Goal: Task Accomplishment & Management: Complete application form

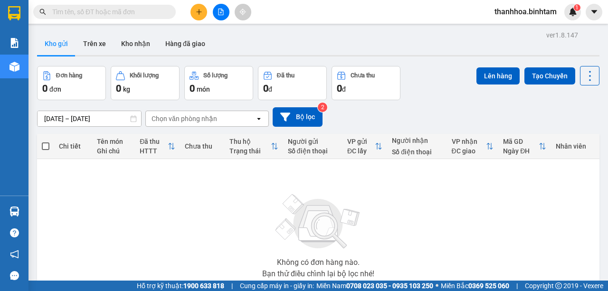
click at [199, 13] on icon "plus" at bounding box center [199, 11] width 0 height 5
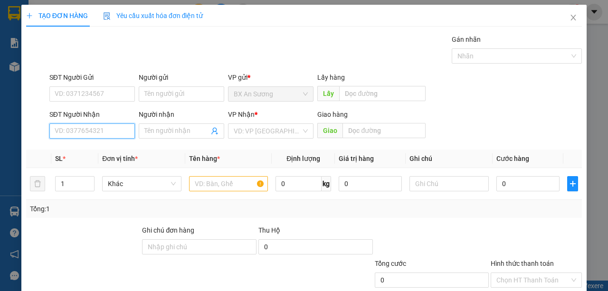
click at [90, 126] on input "SĐT Người Nhận" at bounding box center [92, 131] width 86 height 15
type input "0396220145"
click at [98, 145] on div "0396220145 - nở" at bounding box center [92, 150] width 74 height 10
type input "nở"
type input "tấn lộc"
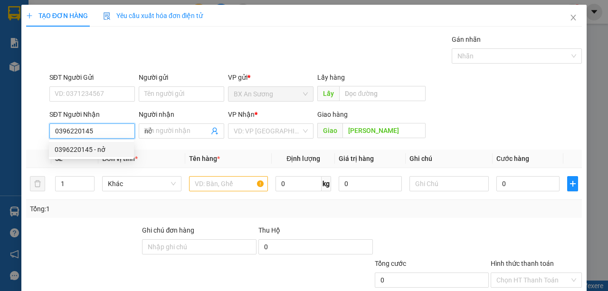
type input "50.000"
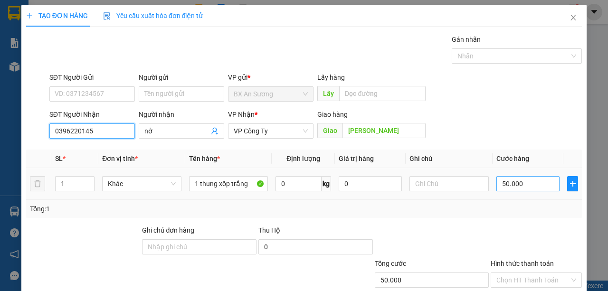
type input "0396220145"
click at [529, 184] on input "50.000" at bounding box center [528, 183] width 63 height 15
type input "0"
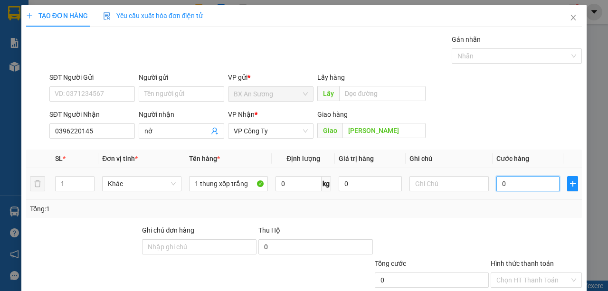
type input "1"
type input "01"
type input "10"
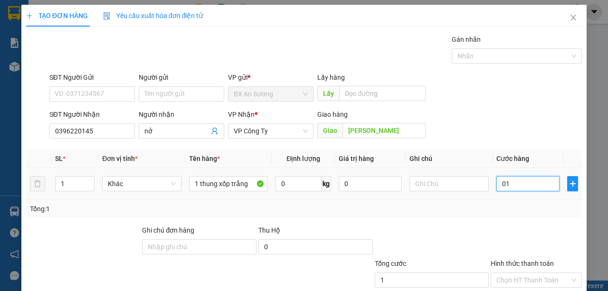
type input "010"
type input "100"
type input "0.100"
type input "1.000"
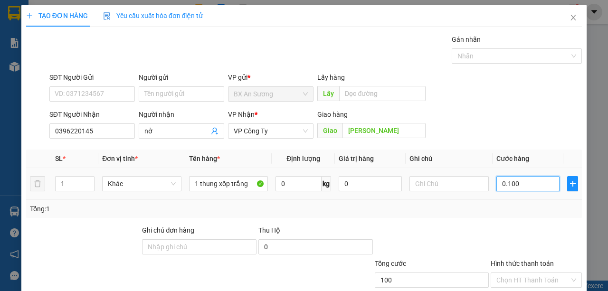
type input "1.000"
type input "01.000"
type input "10.000"
type input "010.000"
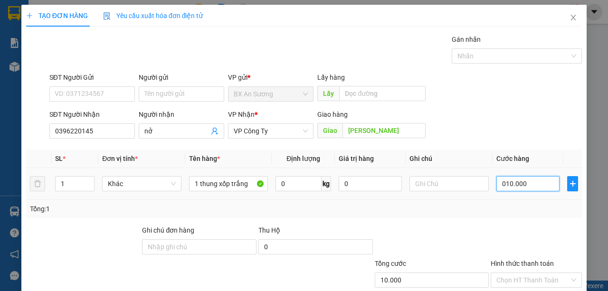
type input "100.000"
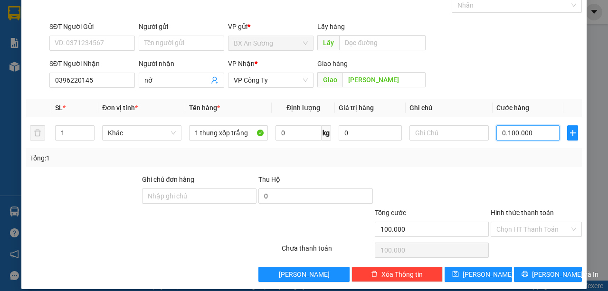
scroll to position [59, 0]
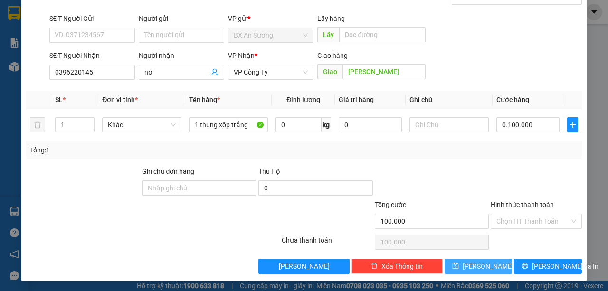
type input "100.000"
click at [489, 262] on button "Lưu" at bounding box center [479, 266] width 68 height 15
type input "0"
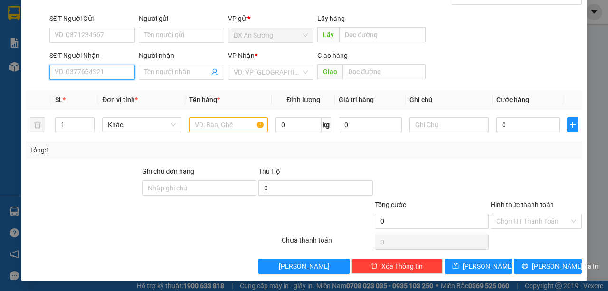
click at [86, 76] on input "SĐT Người Nhận" at bounding box center [92, 72] width 86 height 15
type input "0985978036"
click at [97, 93] on div "0985978036 - phúc" at bounding box center [92, 90] width 74 height 10
type input "phúc"
type input "50.000"
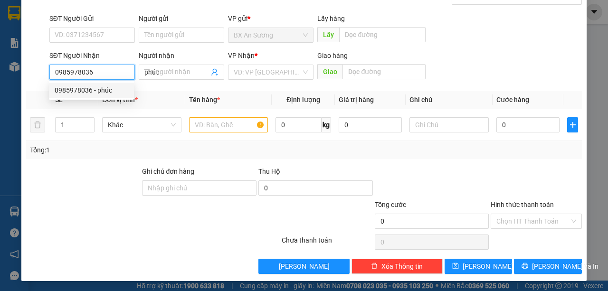
type input "50.000"
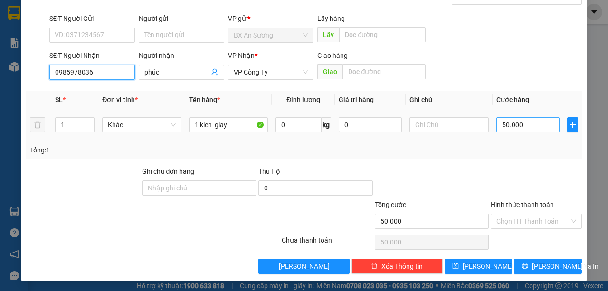
type input "0985978036"
click at [530, 122] on input "50.000" at bounding box center [528, 124] width 63 height 15
type input "0"
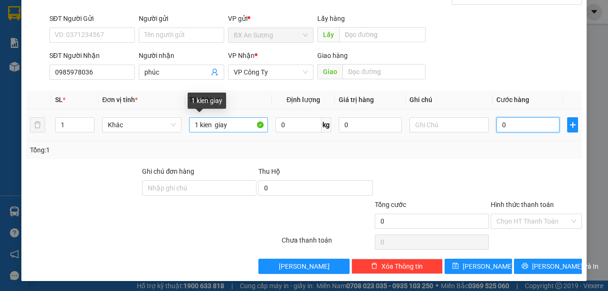
type input "0"
click at [197, 122] on input "1 kien giay" at bounding box center [228, 124] width 79 height 15
type input "5 kien giay"
type input "2"
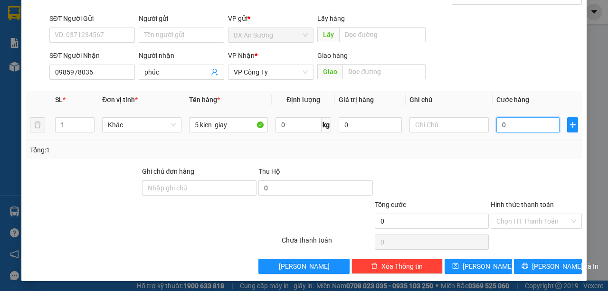
type input "2"
type input "25"
type input "250"
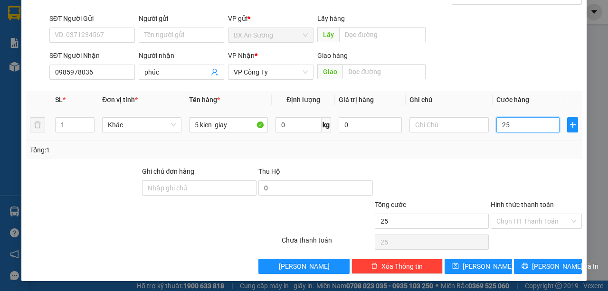
type input "250"
type input "2.500"
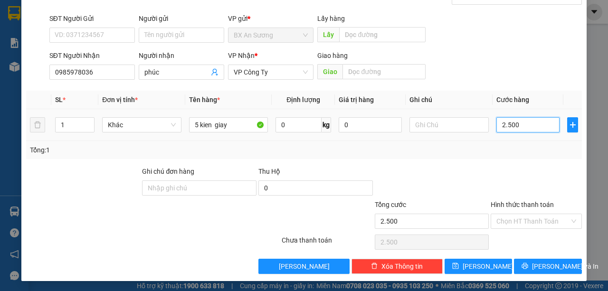
type input "25.000"
type input "250.000"
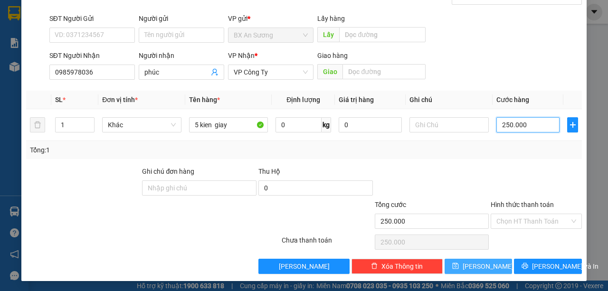
type input "250.000"
click at [476, 267] on span "Lưu" at bounding box center [488, 266] width 51 height 10
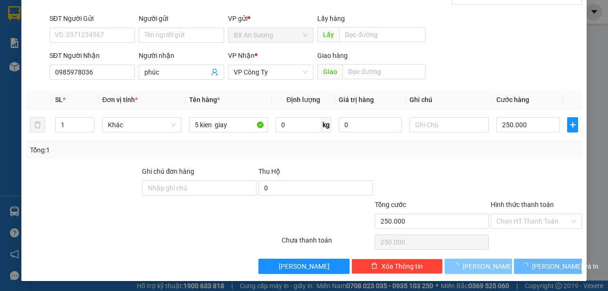
type input "0"
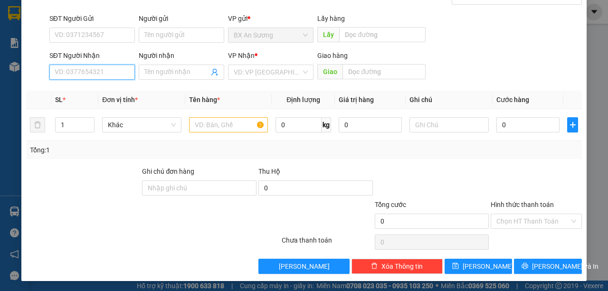
click at [118, 71] on input "SĐT Người Nhận" at bounding box center [92, 72] width 86 height 15
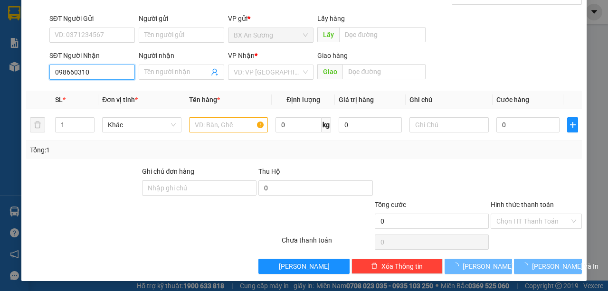
type input "0986603101"
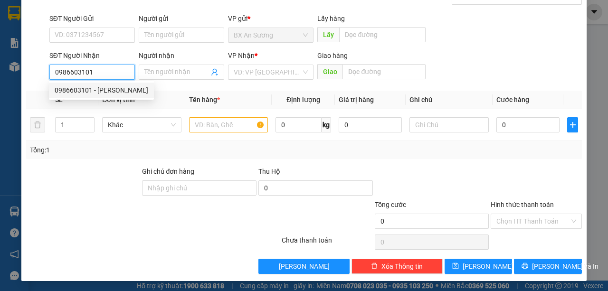
click at [116, 94] on div "0986603101 - gia bảo" at bounding box center [102, 90] width 94 height 10
type input "gia bảo"
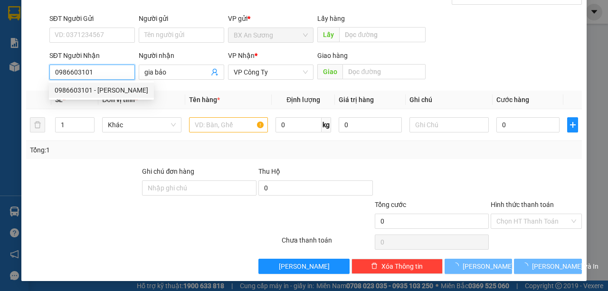
type input "40.000"
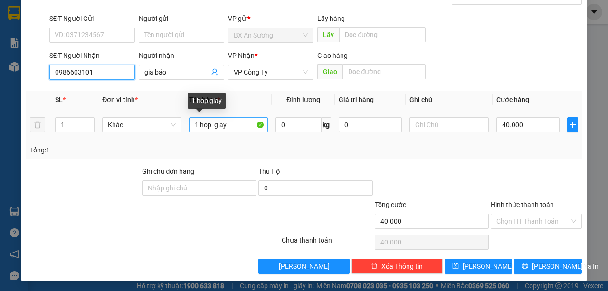
type input "0986603101"
click at [211, 122] on input "1 hop giay" at bounding box center [228, 124] width 79 height 15
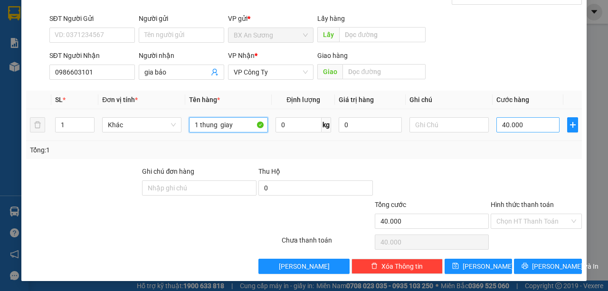
type input "1 thung giay"
click at [530, 119] on input "40.000" at bounding box center [528, 124] width 63 height 15
type input "0"
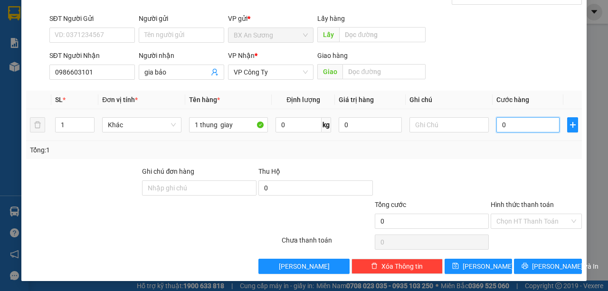
type input "1"
type input "01"
type input "15"
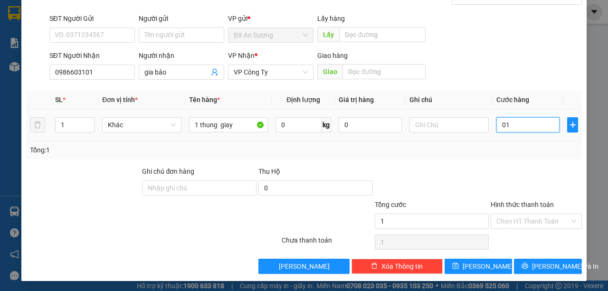
type input "015"
type input "150"
type input "0.150"
type input "1.500"
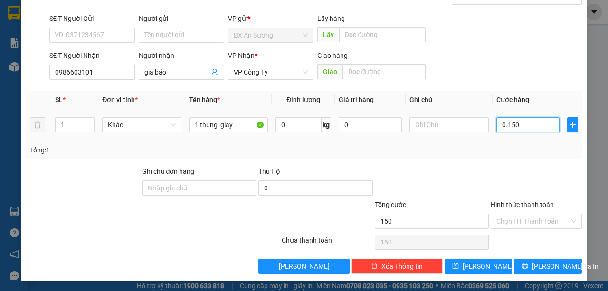
type input "1.500"
type input "01.500"
type input "15.000"
type input "015.000"
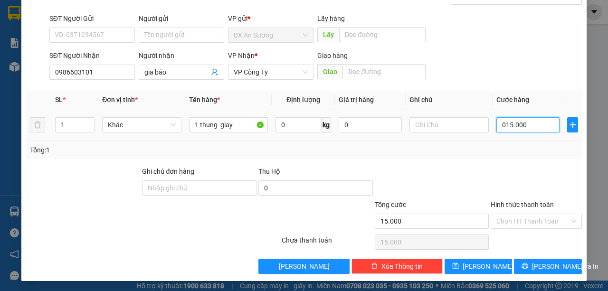
type input "150.000"
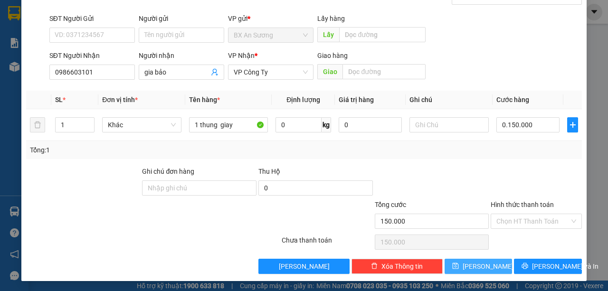
type input "150.000"
drag, startPoint x: 474, startPoint y: 263, endPoint x: 475, endPoint y: 255, distance: 7.7
click at [475, 261] on span "Lưu" at bounding box center [488, 266] width 51 height 10
type input "0"
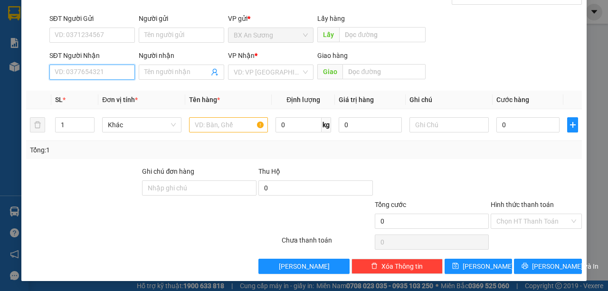
click at [127, 72] on input "SĐT Người Nhận" at bounding box center [92, 72] width 86 height 15
type input "0911615050"
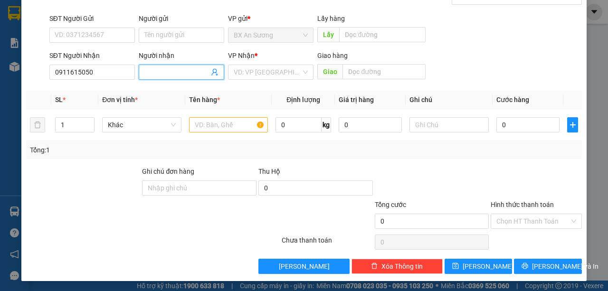
click at [208, 73] on span at bounding box center [182, 72] width 86 height 15
click at [193, 73] on input "Người nhận" at bounding box center [177, 72] width 65 height 10
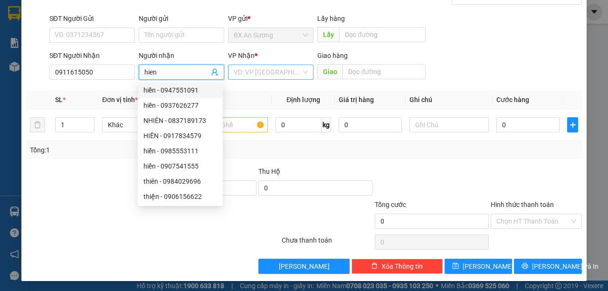
click at [307, 71] on div "VD: VP Sài Gòn" at bounding box center [271, 72] width 86 height 15
type input "hien"
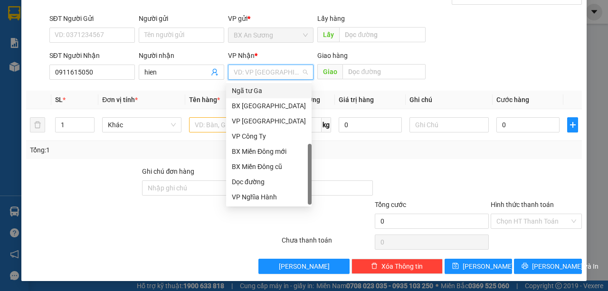
scroll to position [30, 0]
drag, startPoint x: 310, startPoint y: 128, endPoint x: 287, endPoint y: 213, distance: 88.2
click at [287, 213] on body "Kết quả tìm kiếm ( 0 ) Bộ lọc No Data thanhhoa.binhtam 1 Báo cáo Báo cáo dòng t…" at bounding box center [304, 145] width 608 height 291
click at [271, 188] on div "Dọc đường" at bounding box center [269, 181] width 86 height 15
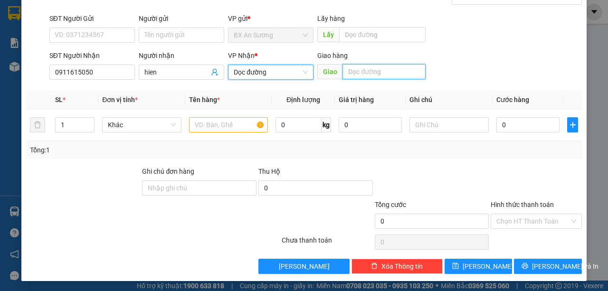
click at [383, 68] on input "text" at bounding box center [384, 71] width 83 height 15
type input "truong luong the vinh duc pho"
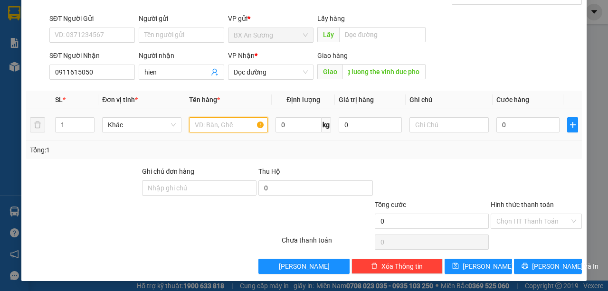
scroll to position [0, 0]
click at [244, 120] on input "text" at bounding box center [228, 124] width 79 height 15
type input "1 mieng go"
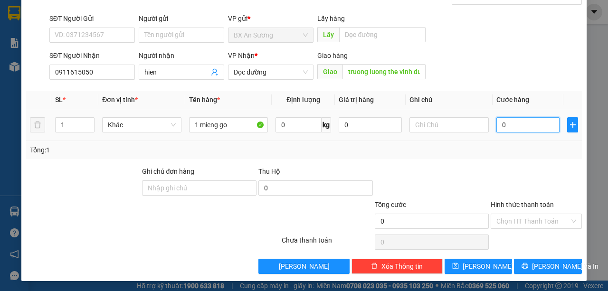
click at [522, 121] on input "0" at bounding box center [528, 124] width 63 height 15
type input "5"
type input "50"
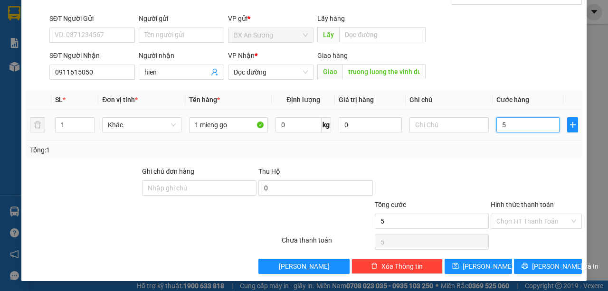
type input "50"
type input "500"
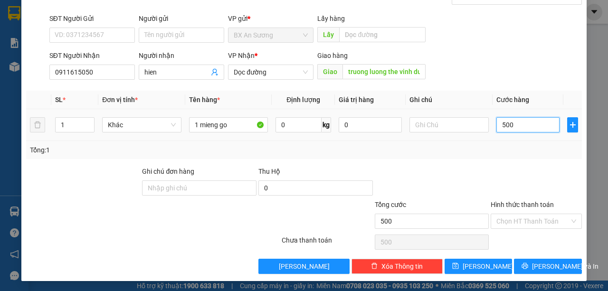
type input "5.000"
type input "50.000"
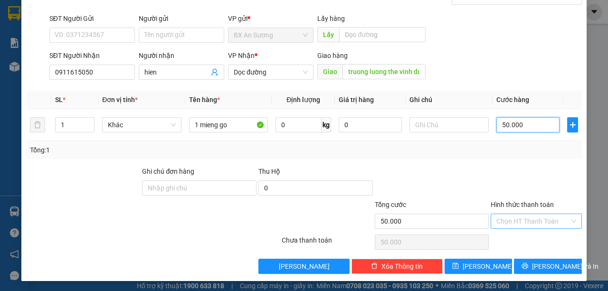
type input "50.000"
click at [512, 222] on input "Hình thức thanh toán" at bounding box center [533, 221] width 73 height 14
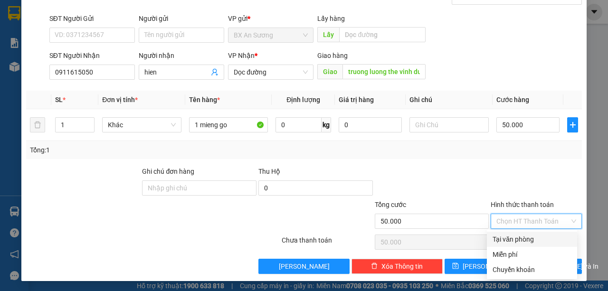
click at [515, 239] on div "Tại văn phòng" at bounding box center [532, 239] width 79 height 10
type input "0"
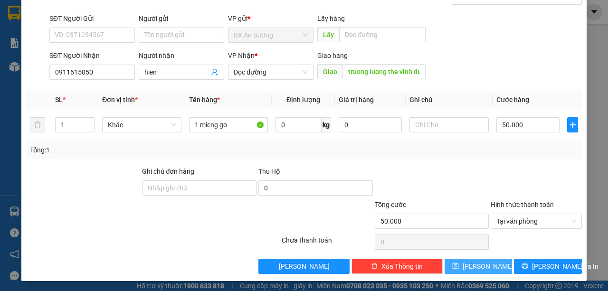
click at [461, 263] on button "Lưu" at bounding box center [479, 266] width 68 height 15
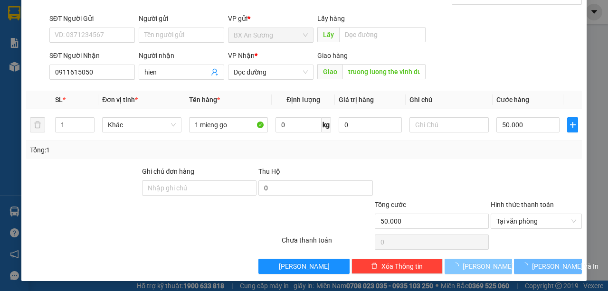
type input "0"
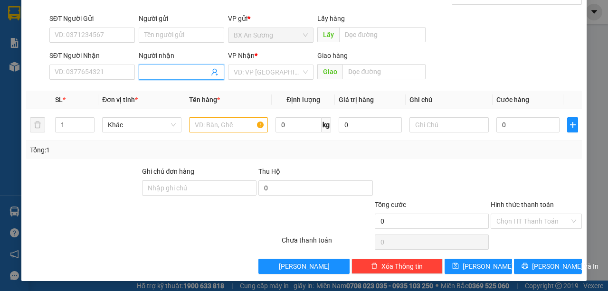
click at [197, 68] on input "Người nhận" at bounding box center [177, 72] width 65 height 10
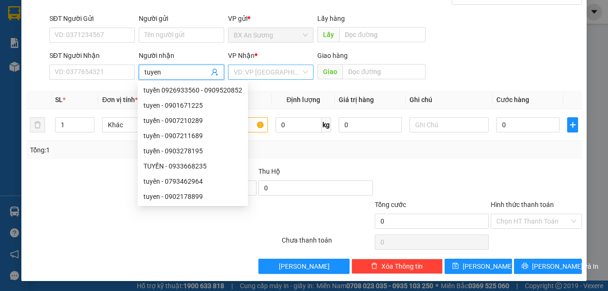
click at [306, 69] on div "VD: VP Sài Gòn" at bounding box center [271, 72] width 86 height 15
type input "tuyen"
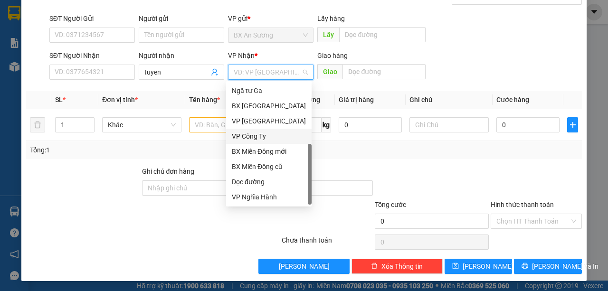
click at [269, 136] on div "VP Công Ty" at bounding box center [269, 136] width 74 height 10
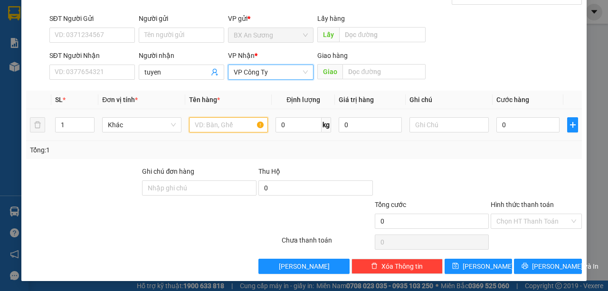
click at [244, 124] on input "text" at bounding box center [228, 124] width 79 height 15
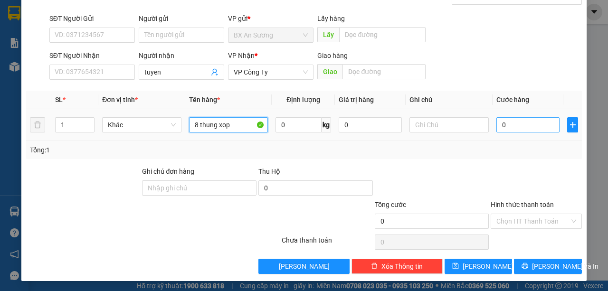
type input "8 thung xop"
click at [526, 122] on input "0" at bounding box center [528, 124] width 63 height 15
type input "8"
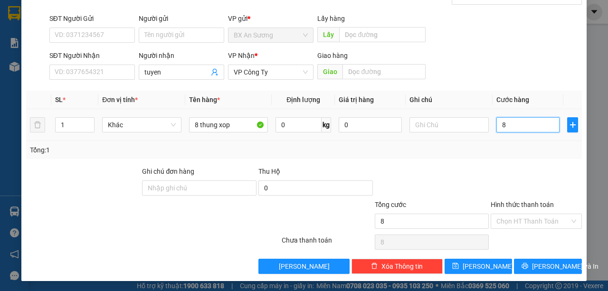
type input "80"
type input "800"
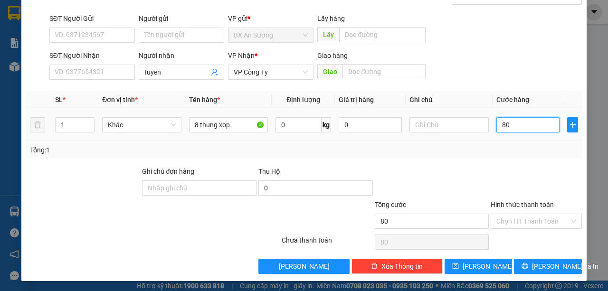
type input "800"
type input "8.000"
type input "80.000"
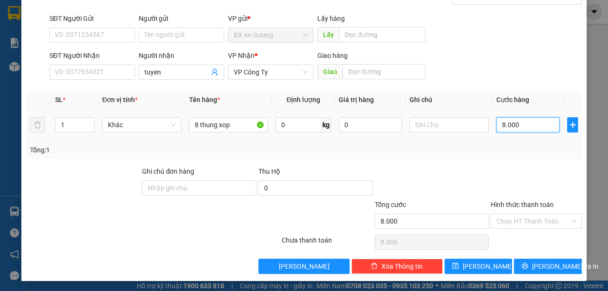
type input "80.000"
type input "800.000"
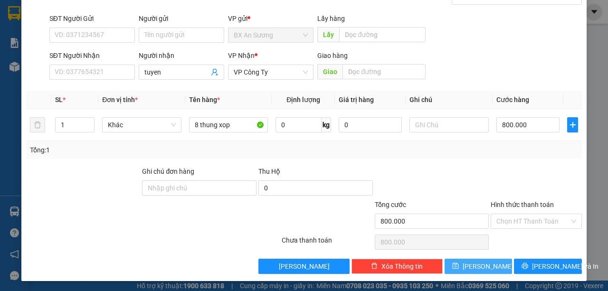
click at [484, 266] on span "Lưu" at bounding box center [488, 266] width 51 height 10
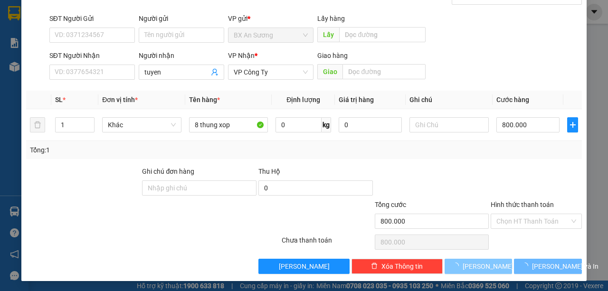
type input "0"
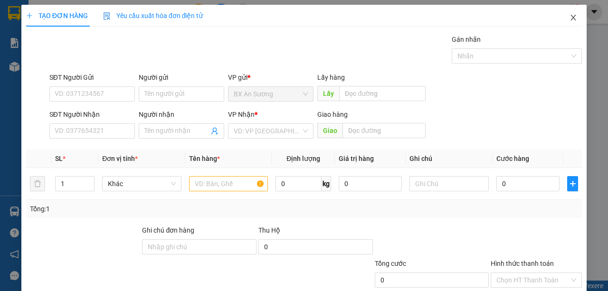
click at [571, 16] on icon "close" at bounding box center [573, 18] width 5 height 6
